Goal: Task Accomplishment & Management: Complete application form

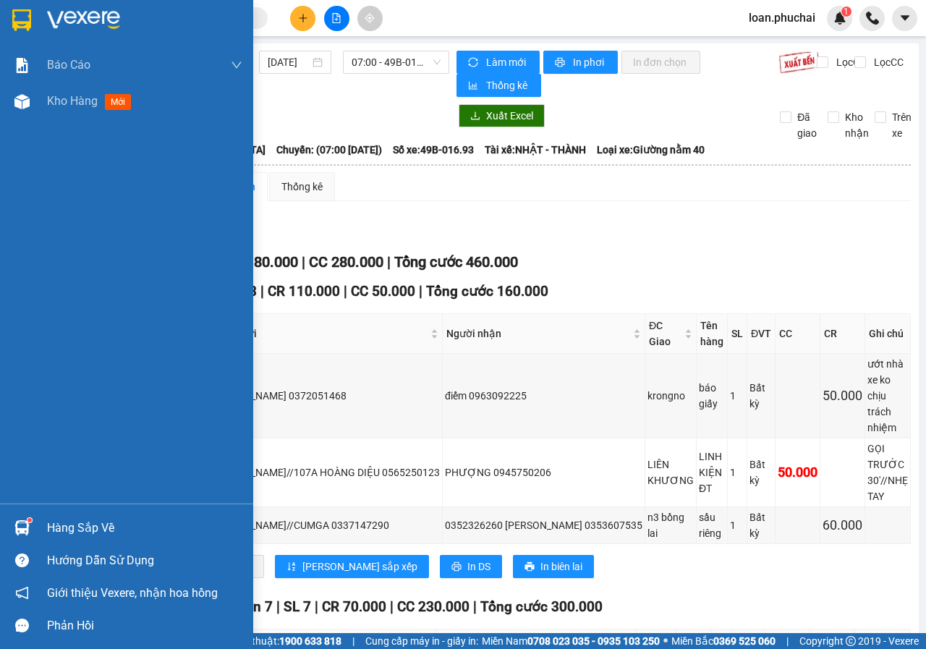
click at [26, 126] on div "Báo cáo Mẫu 1: Báo cáo dòng tiền theo nhân viên Mẫu 3.1: Thống kê đơn hàng văn …" at bounding box center [126, 275] width 253 height 456
click at [16, 101] on img at bounding box center [21, 101] width 15 height 15
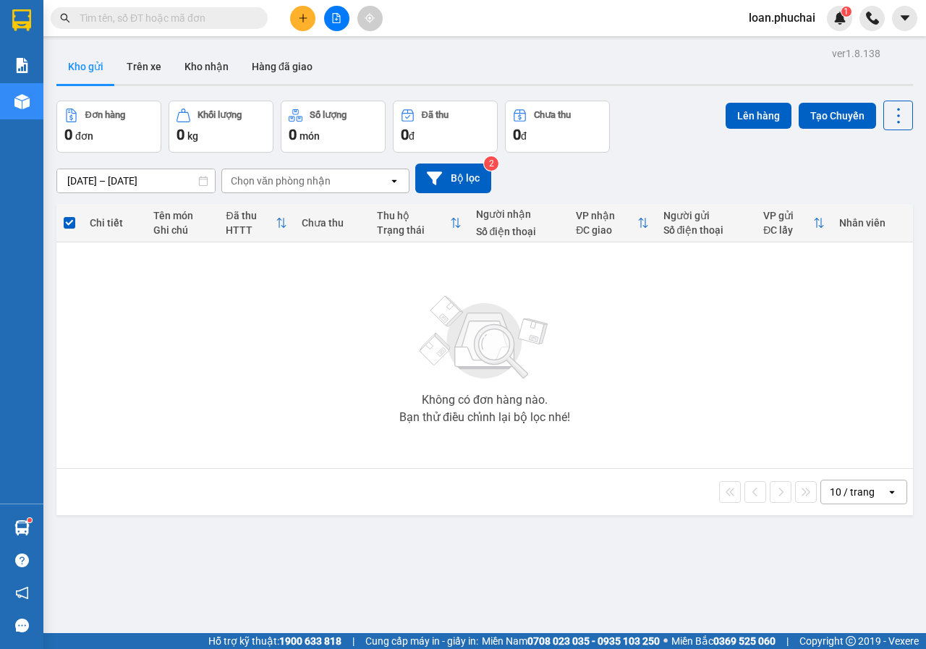
click at [301, 14] on icon "plus" at bounding box center [303, 18] width 10 height 10
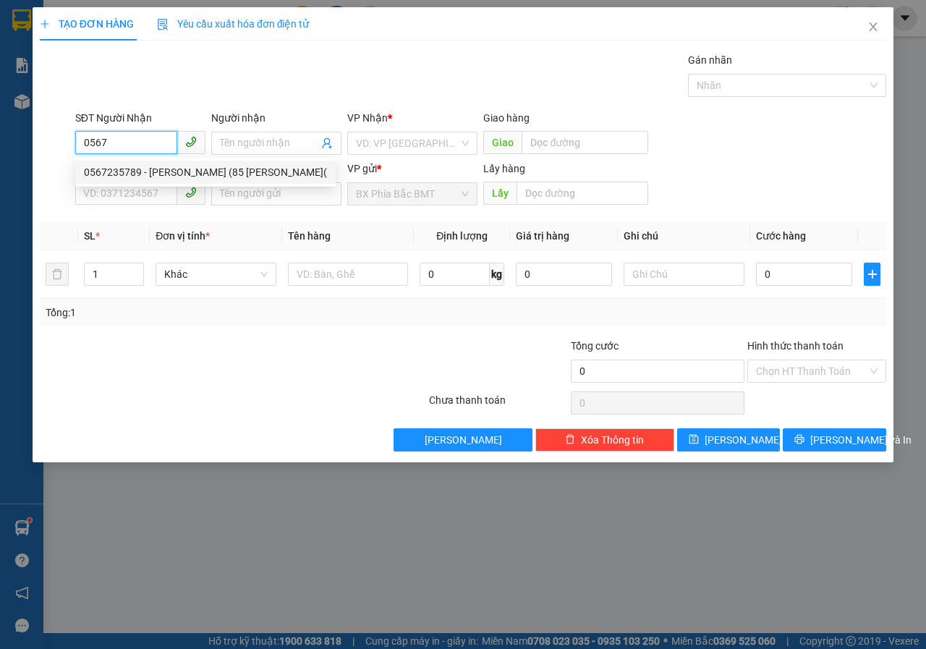
click at [191, 179] on div "0567235789 - [PERSON_NAME] (85 [PERSON_NAME](" at bounding box center [205, 172] width 243 height 16
type input "0567235789"
type input "[PERSON_NAME] (85 [PERSON_NAME]("
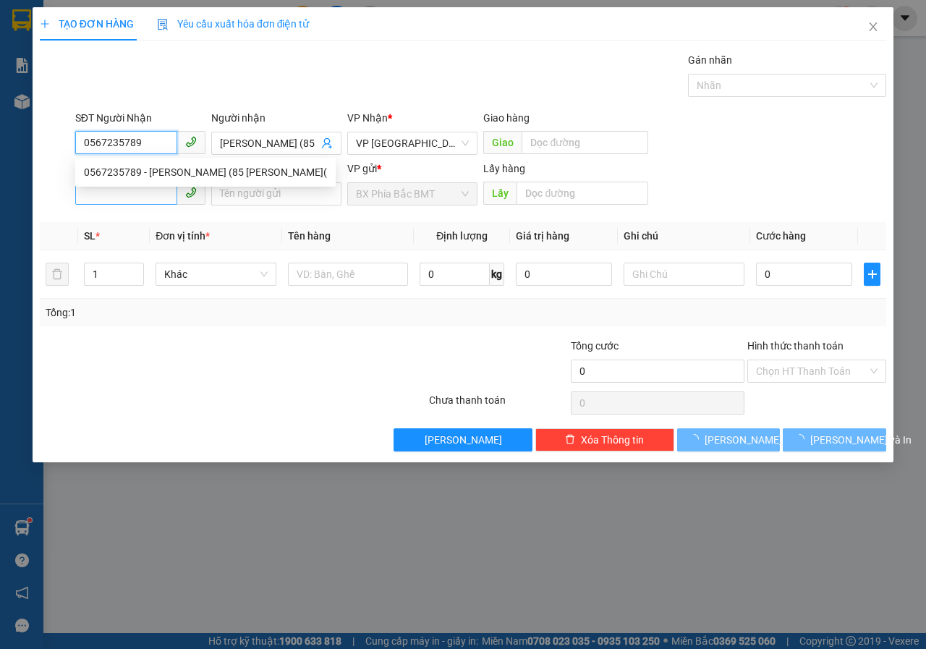
type input "100.000"
type input "0567235789"
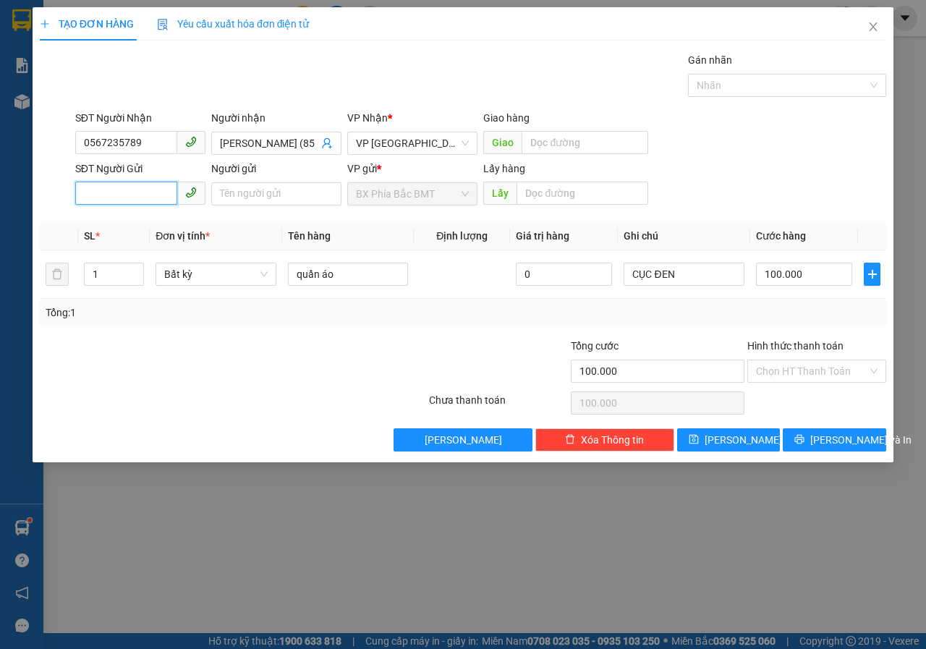
click at [166, 193] on input "SĐT Người Gửi" at bounding box center [126, 193] width 102 height 23
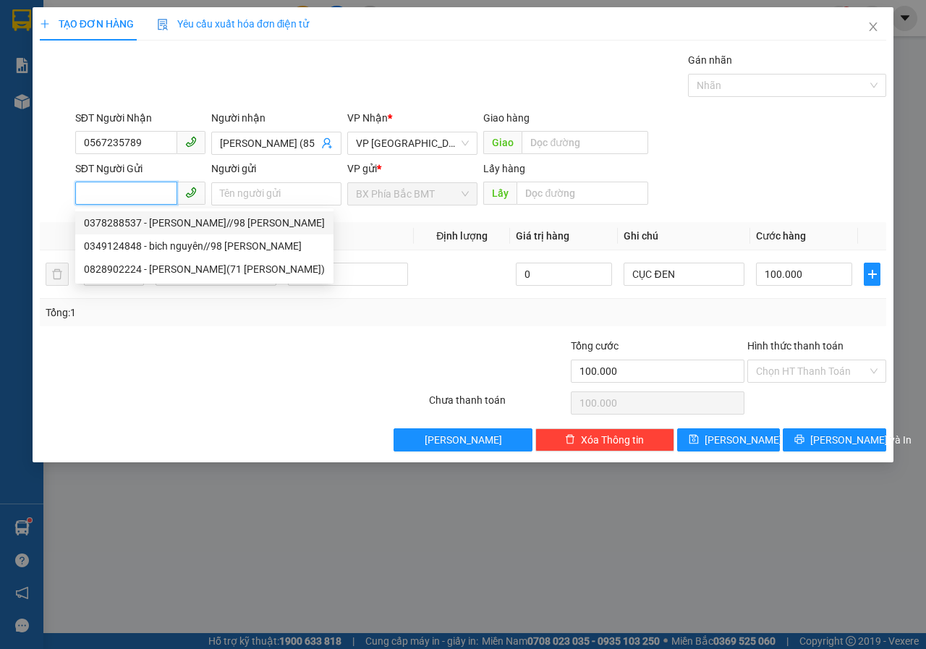
click at [191, 223] on div "0378288537 - [PERSON_NAME]//98 [PERSON_NAME]" at bounding box center [204, 223] width 241 height 16
type input "0378288537"
type input "[PERSON_NAME]//98 [PERSON_NAME]"
type input "BMT"
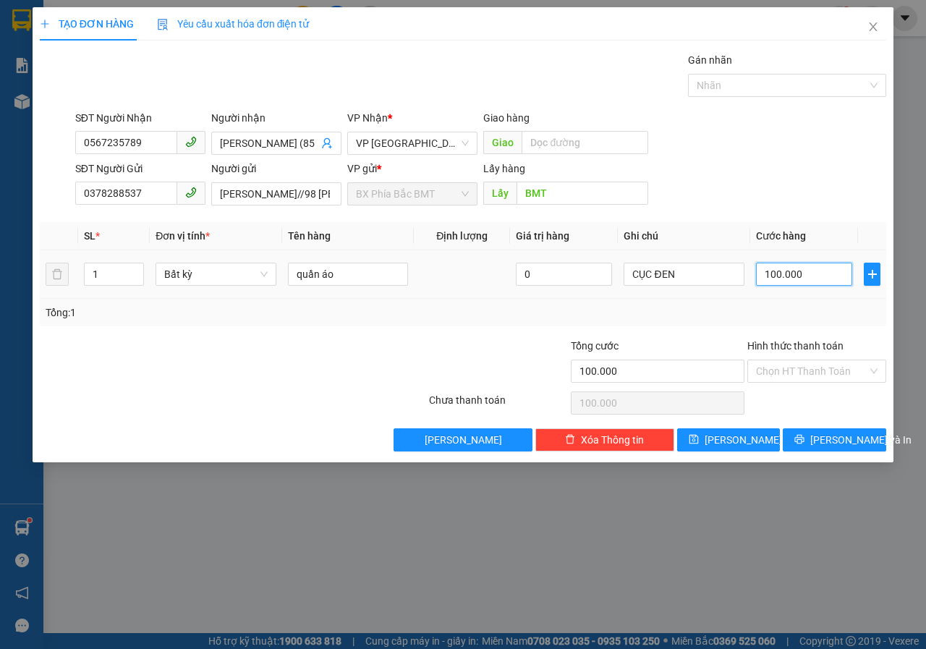
click at [815, 276] on input "100.000" at bounding box center [804, 274] width 96 height 23
type input "6"
type input "60"
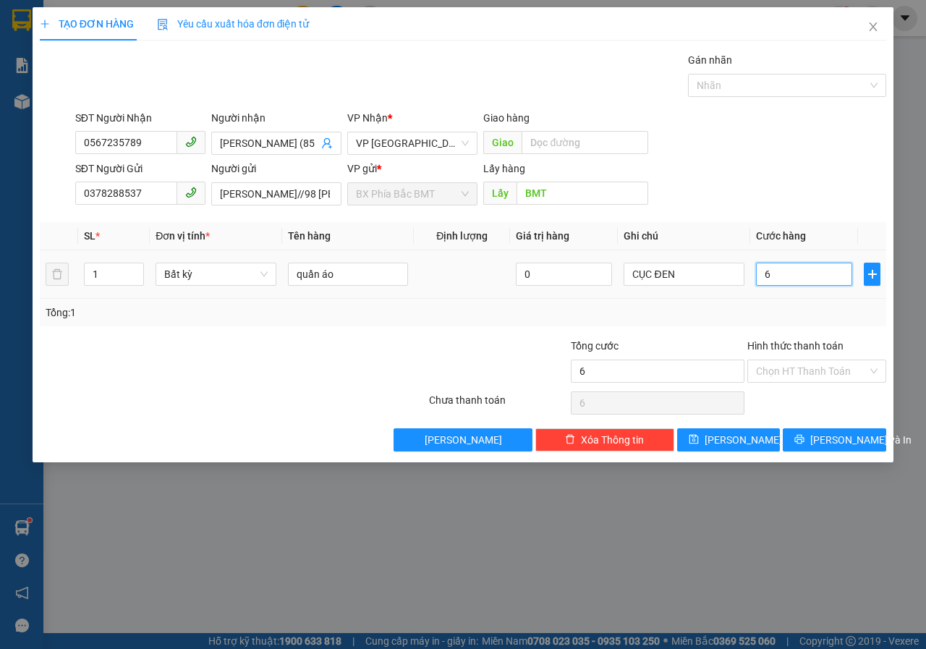
type input "60"
type input "600"
type input "6.000"
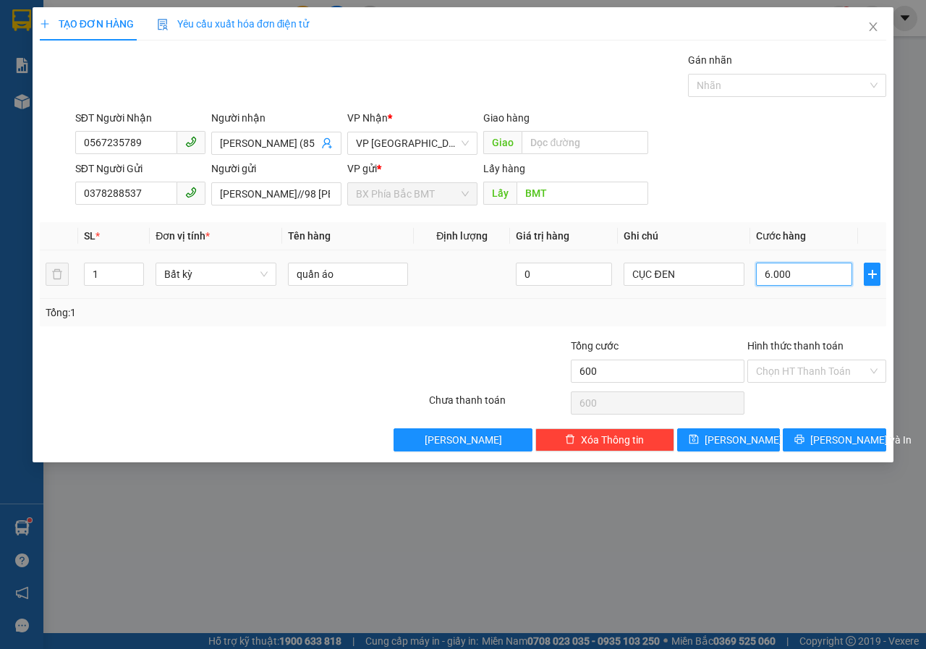
type input "6.000"
type input "60.000"
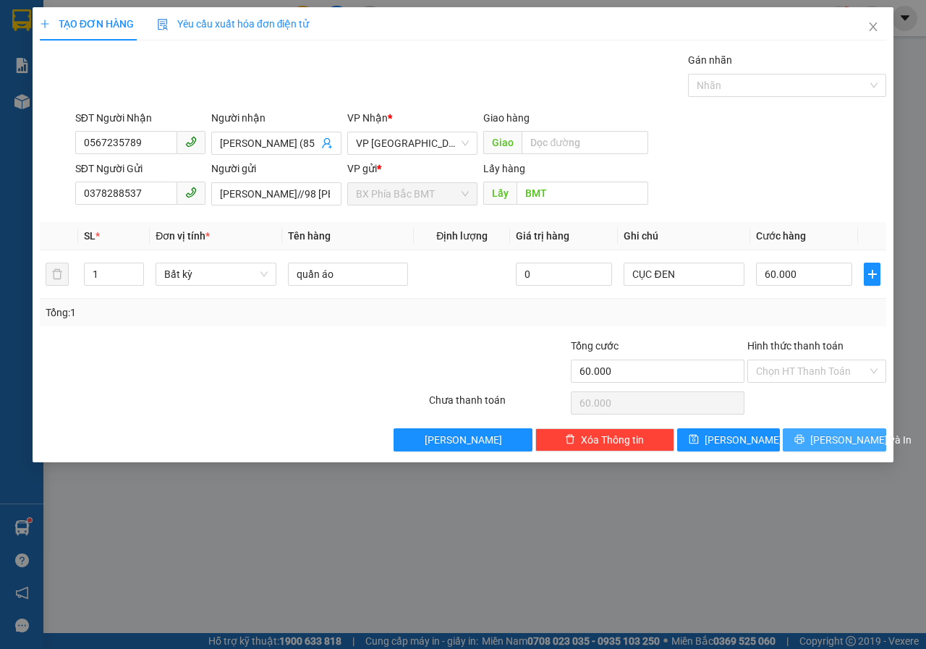
click at [804, 446] on span "printer" at bounding box center [799, 440] width 10 height 12
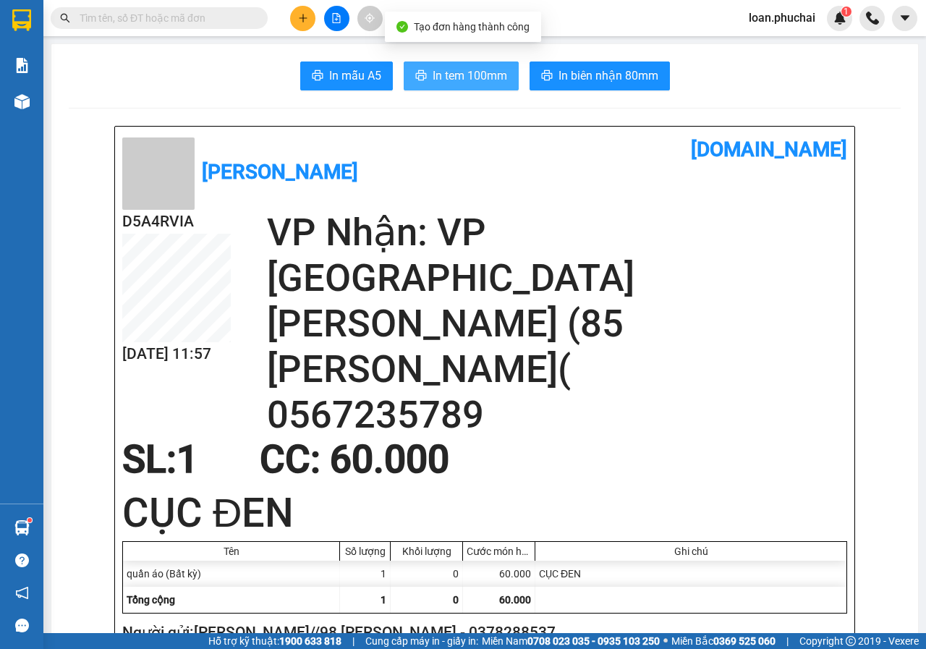
click at [469, 70] on span "In tem 100mm" at bounding box center [470, 76] width 75 height 18
